Goal: Information Seeking & Learning: Learn about a topic

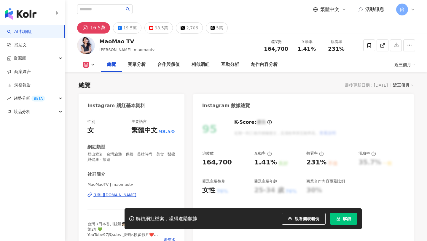
scroll to position [37, 0]
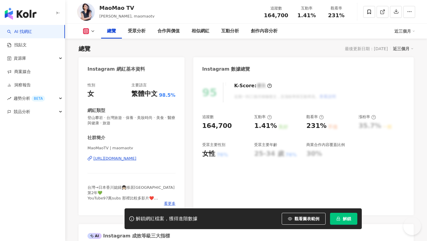
click at [344, 224] on button "解鎖" at bounding box center [343, 219] width 27 height 12
click at [137, 160] on div "https://www.instagram.com/maomaotv/" at bounding box center [114, 158] width 43 height 5
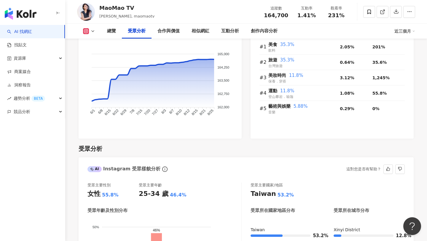
scroll to position [513, 0]
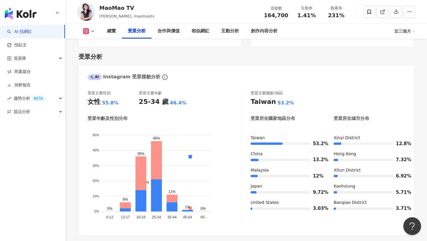
click at [91, 33] on icon at bounding box center [93, 31] width 5 height 5
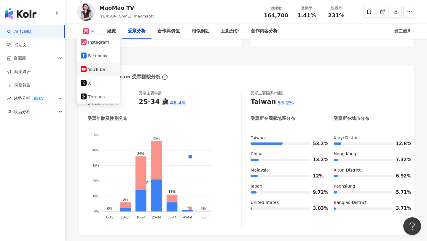
click at [96, 66] on button "YouTube" at bounding box center [99, 69] width 36 height 8
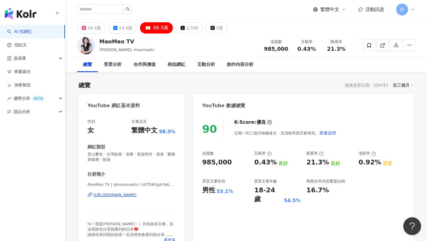
click at [118, 47] on div "Mao, maomaotv" at bounding box center [126, 50] width 55 height 6
click at [117, 42] on div "MaoMao TV" at bounding box center [126, 41] width 55 height 7
copy div "MaoMao TV"
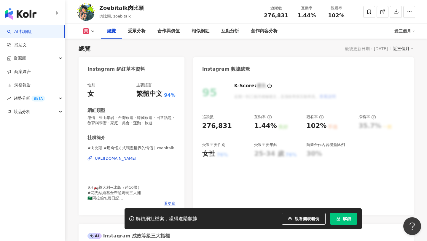
click at [346, 223] on button "解鎖" at bounding box center [343, 219] width 27 height 12
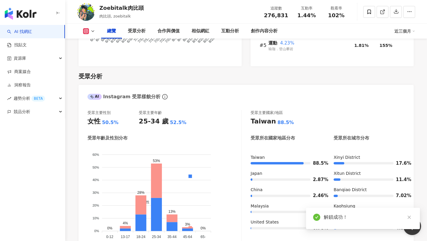
scroll to position [534, 0]
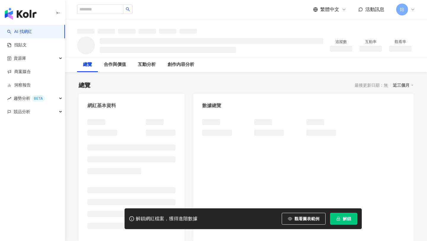
click at [340, 221] on icon "lock" at bounding box center [339, 219] width 4 height 4
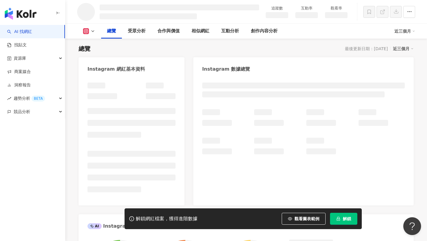
scroll to position [53, 0]
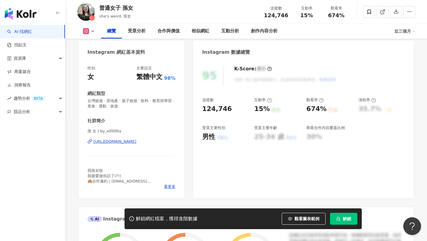
click at [341, 219] on button "解鎖" at bounding box center [343, 219] width 27 height 12
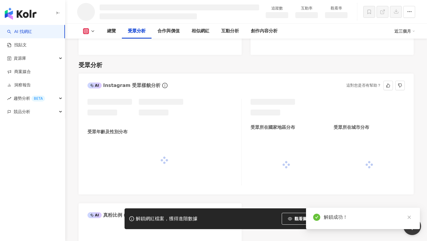
scroll to position [393, 0]
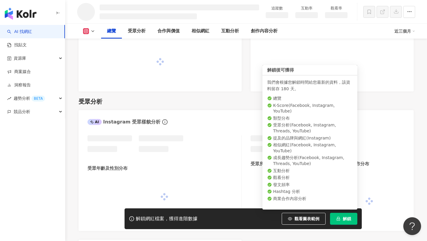
click at [342, 219] on button "解鎖" at bounding box center [343, 219] width 27 height 12
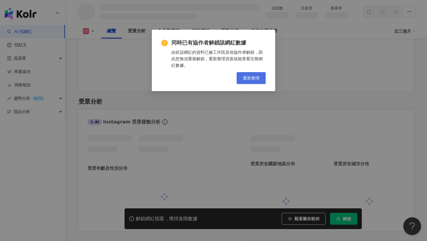
click at [254, 78] on span "重新整理" at bounding box center [251, 78] width 17 height 5
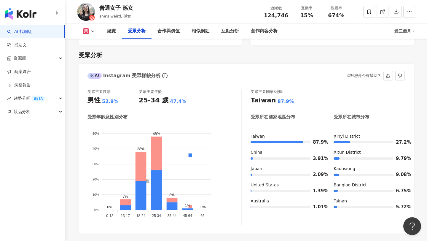
scroll to position [568, 0]
